Goal: Task Accomplishment & Management: Complete application form

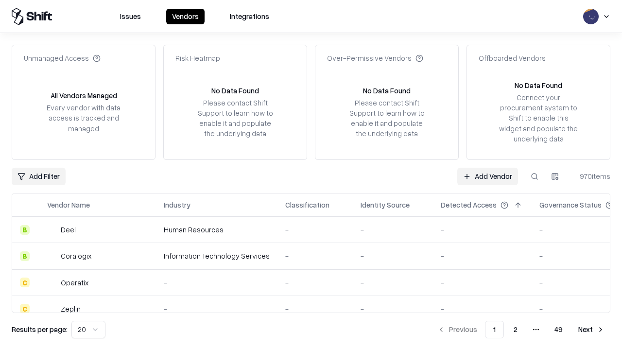
click at [487, 176] on link "Add Vendor" at bounding box center [487, 176] width 61 height 17
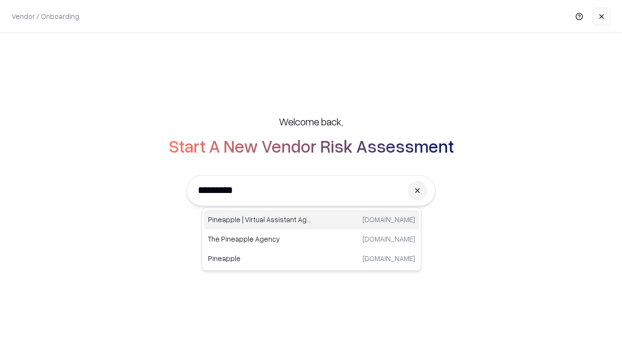
click at [312, 220] on div "Pineapple | Virtual Assistant Agency [DOMAIN_NAME]" at bounding box center [311, 219] width 215 height 19
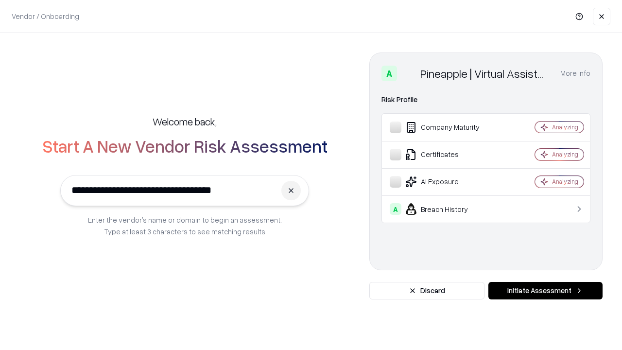
type input "**********"
click at [545, 291] on button "Initiate Assessment" at bounding box center [545, 290] width 114 height 17
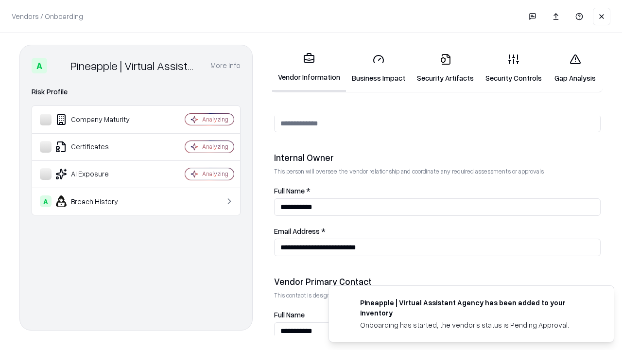
scroll to position [504, 0]
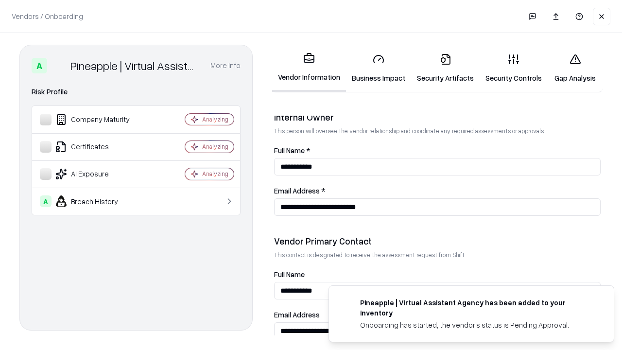
click at [445, 68] on link "Security Artifacts" at bounding box center [445, 68] width 69 height 45
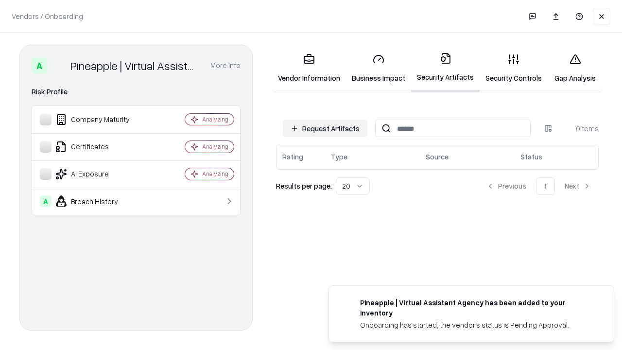
click at [325, 128] on button "Request Artifacts" at bounding box center [325, 128] width 85 height 17
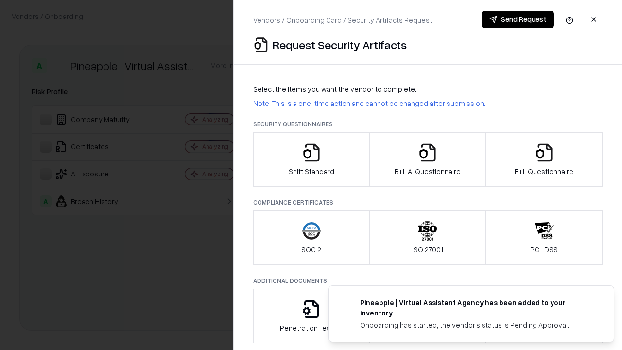
click at [544, 159] on icon "button" at bounding box center [544, 152] width 19 height 19
click at [427, 159] on icon "button" at bounding box center [427, 152] width 19 height 19
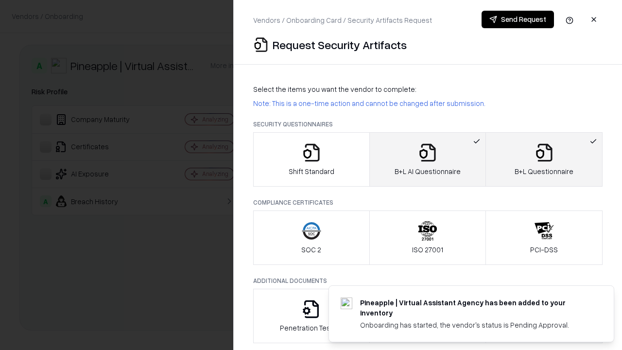
click at [518, 19] on button "Send Request" at bounding box center [518, 19] width 72 height 17
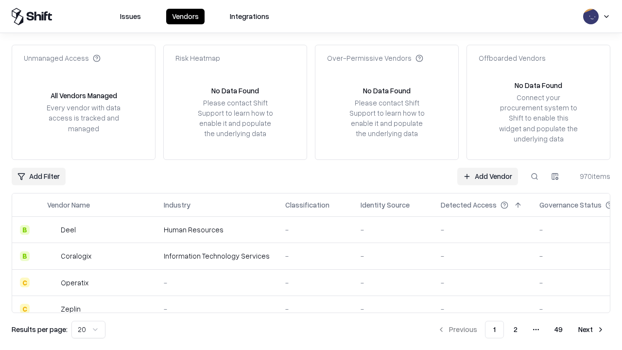
click at [487, 176] on link "Add Vendor" at bounding box center [487, 176] width 61 height 17
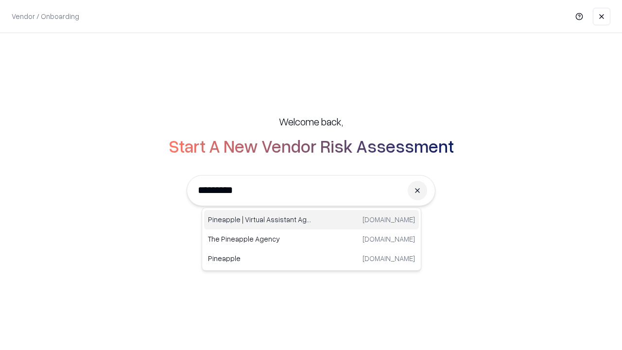
click at [312, 220] on div "Pineapple | Virtual Assistant Agency [DOMAIN_NAME]" at bounding box center [311, 219] width 215 height 19
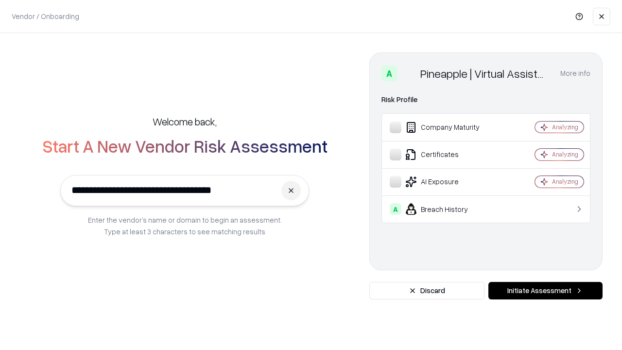
type input "**********"
click at [545, 291] on button "Initiate Assessment" at bounding box center [545, 290] width 114 height 17
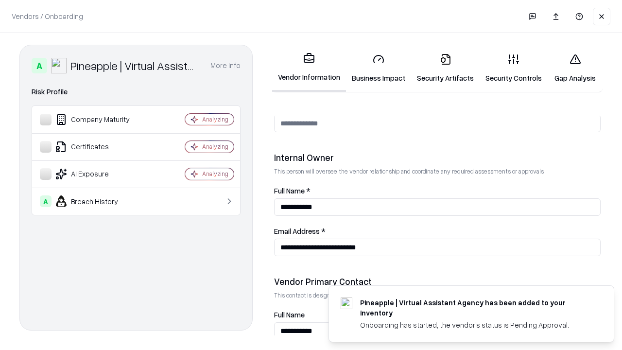
scroll to position [504, 0]
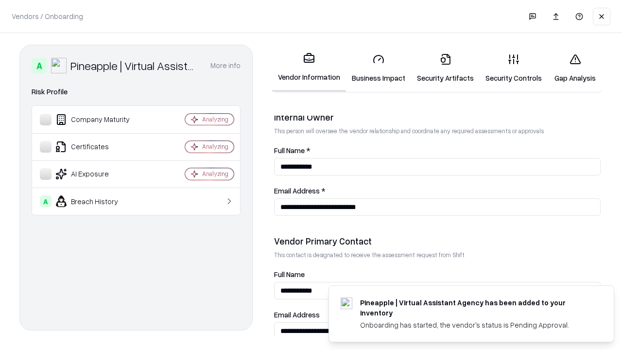
click at [575, 68] on link "Gap Analysis" at bounding box center [575, 68] width 55 height 45
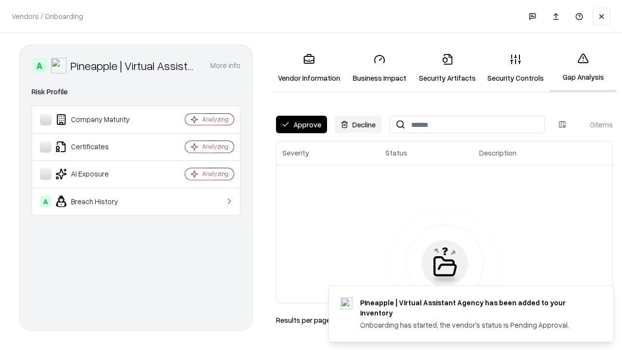
click at [301, 124] on button "Approve" at bounding box center [301, 124] width 51 height 17
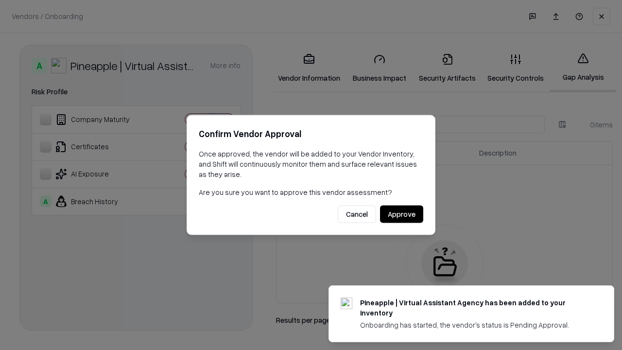
click at [401, 214] on button "Approve" at bounding box center [401, 214] width 43 height 17
